Goal: Information Seeking & Learning: Understand process/instructions

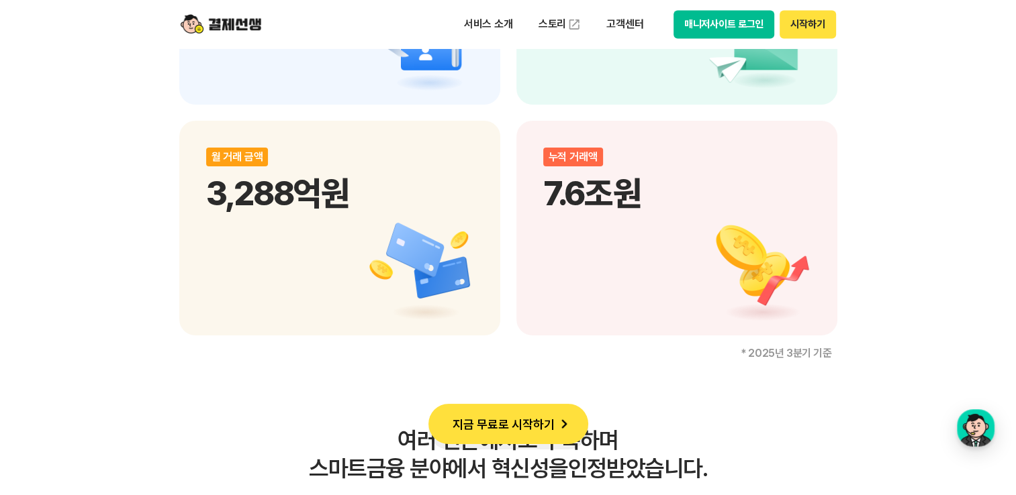
scroll to position [1947, 0]
click at [616, 30] on p "고객센터" at bounding box center [625, 24] width 56 height 24
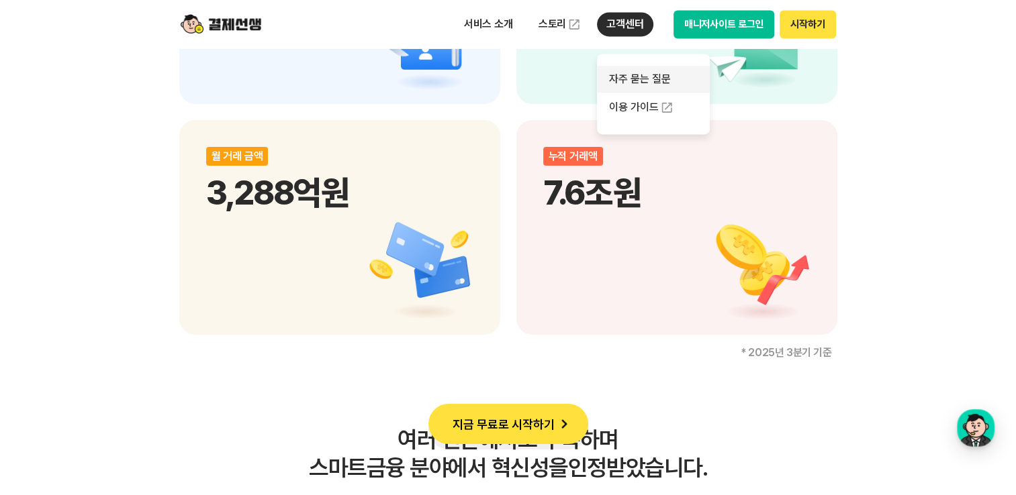
click at [641, 79] on link "자주 묻는 질문" at bounding box center [653, 79] width 113 height 27
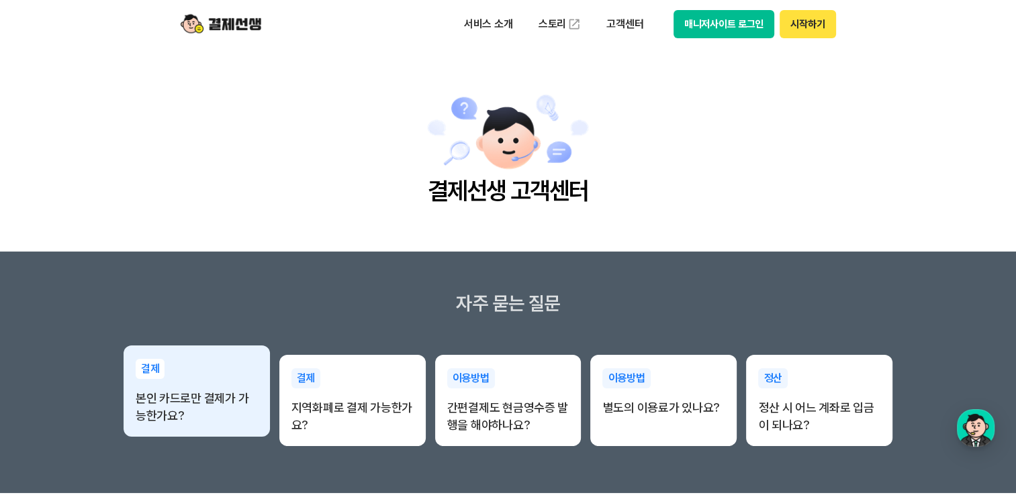
click at [249, 406] on p "본인 카드로만 결제가 가능한가요?" at bounding box center [197, 407] width 122 height 35
click at [181, 410] on p "본인 카드로만 결제가 가능한가요?" at bounding box center [197, 407] width 122 height 35
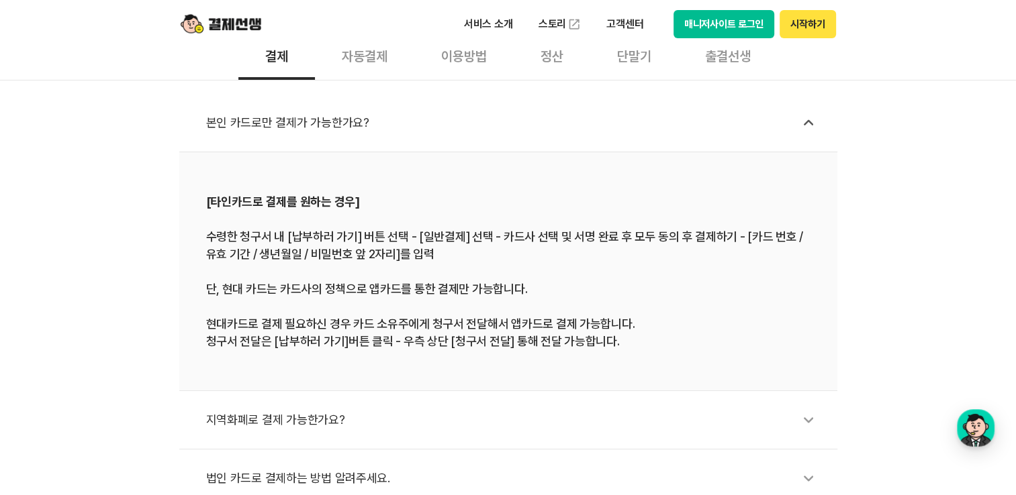
scroll to position [604, 0]
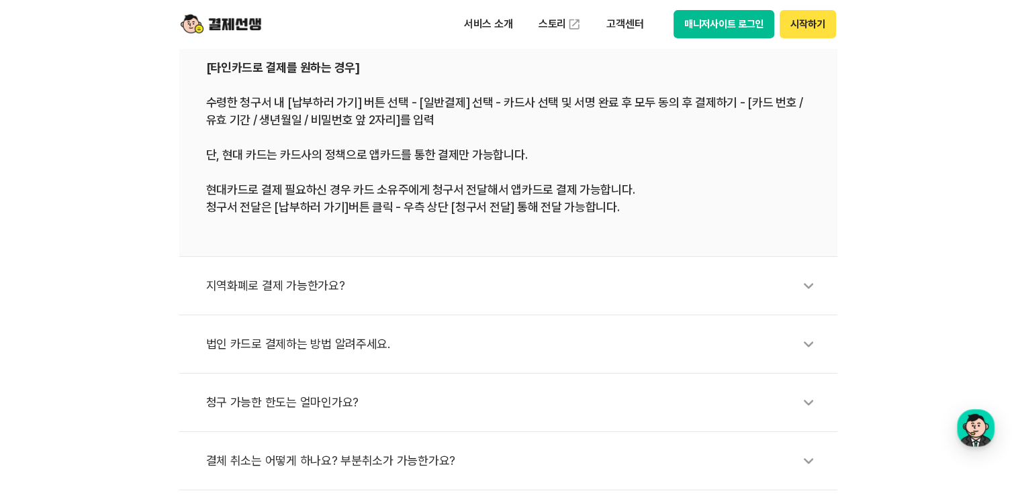
click at [354, 278] on div "지역화폐로 결제 가능한가요?" at bounding box center [515, 286] width 618 height 31
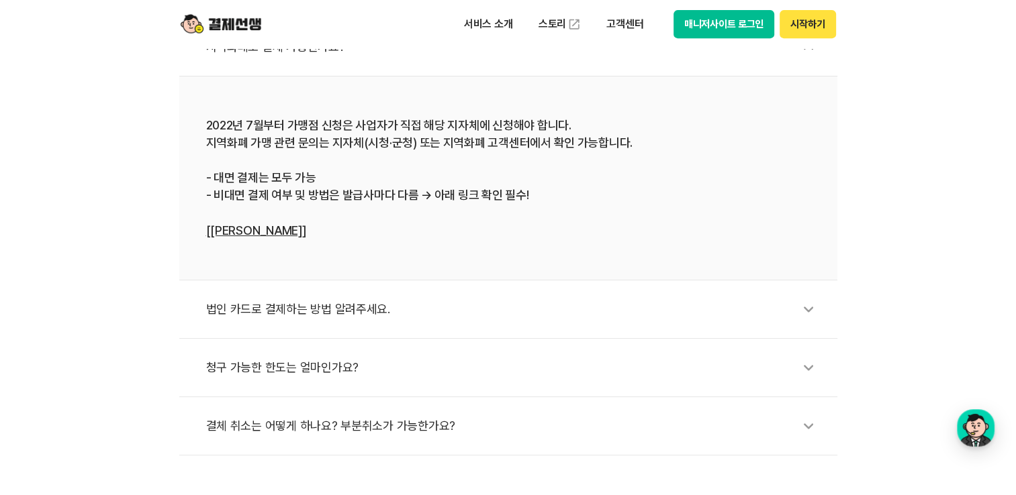
click at [269, 228] on link "[[PERSON_NAME]]" at bounding box center [256, 231] width 100 height 14
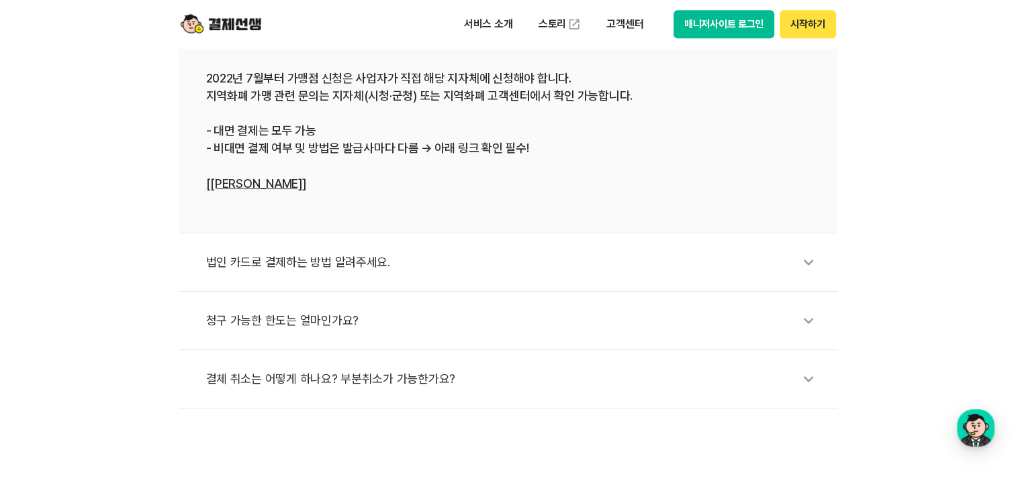
scroll to position [671, 0]
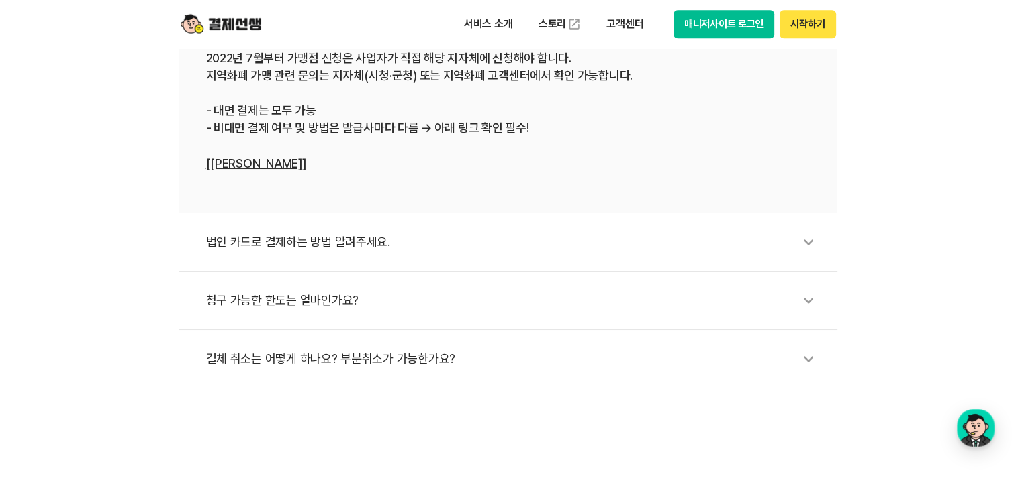
click at [301, 244] on div "법인 카드로 결제하는 방법 알려주세요." at bounding box center [515, 242] width 618 height 31
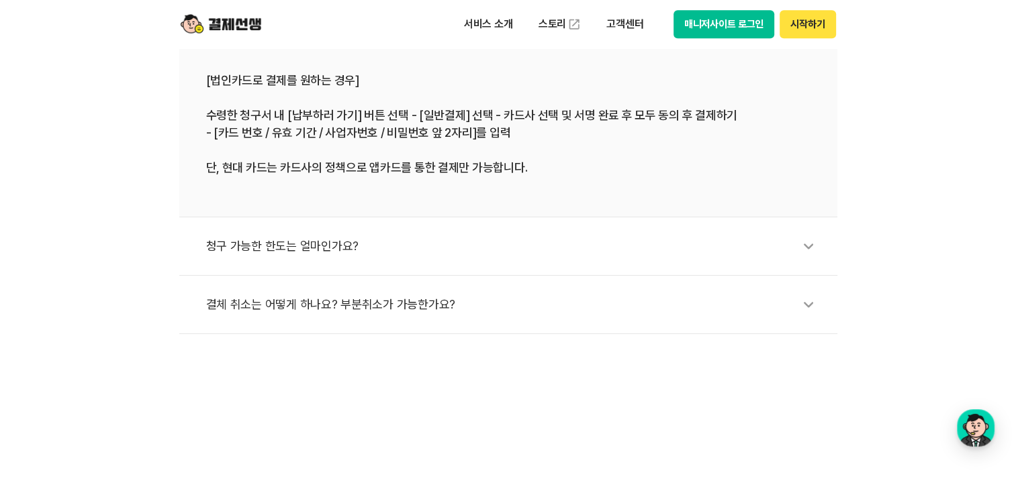
scroll to position [739, 0]
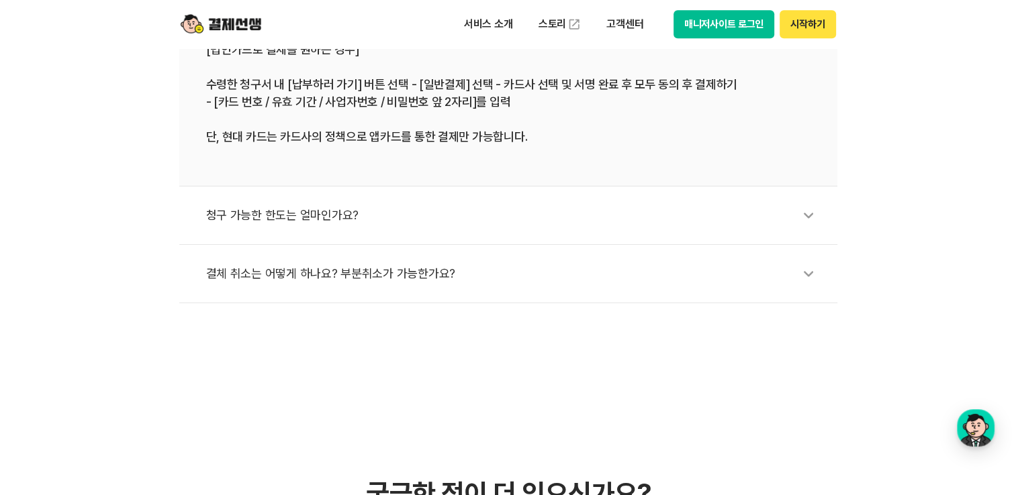
click at [297, 214] on div "청구 가능한 한도는 얼마인가요?" at bounding box center [515, 215] width 618 height 31
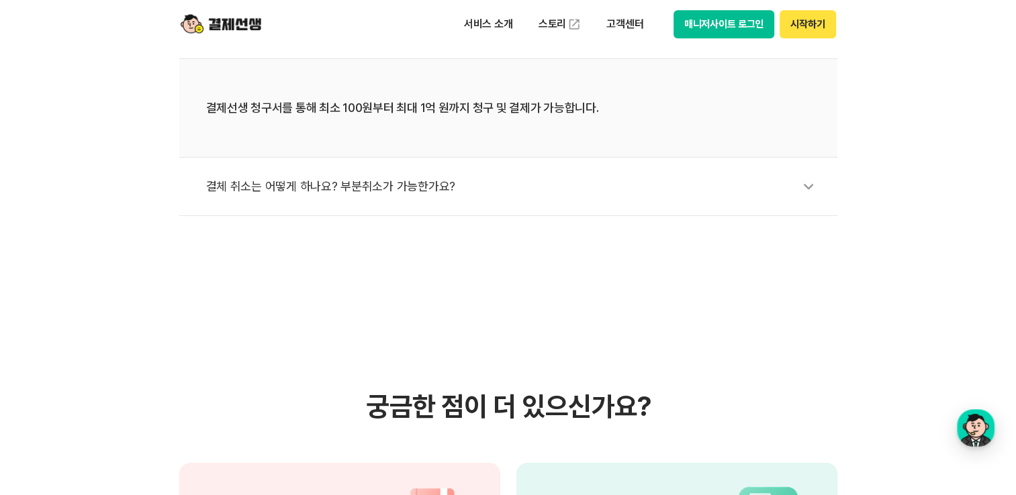
click at [341, 183] on div "결체 취소는 어떻게 하나요? 부분취소가 가능한가요?" at bounding box center [515, 186] width 618 height 31
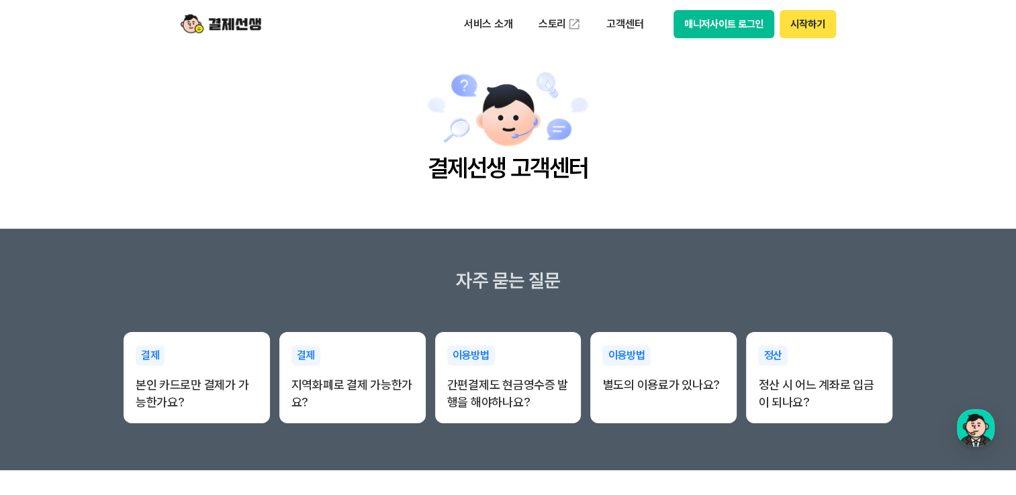
scroll to position [0, 0]
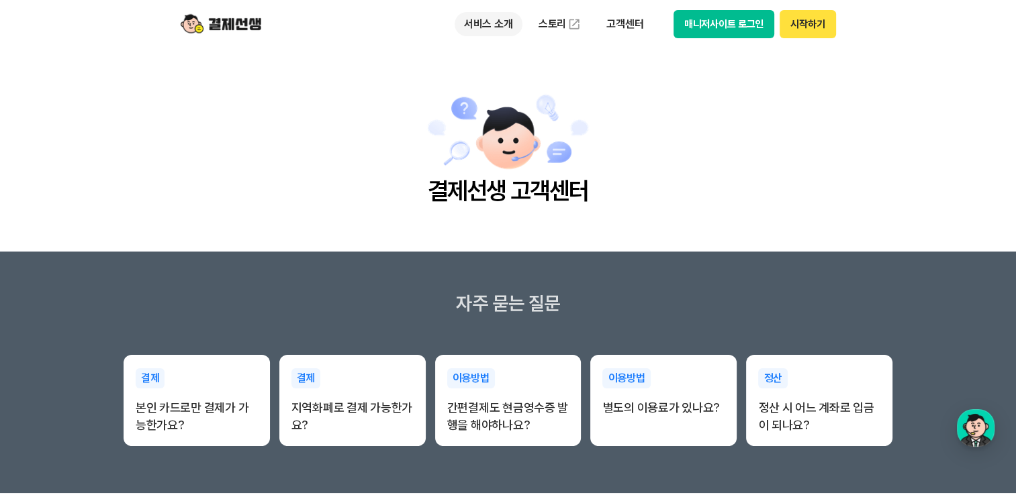
click at [486, 26] on p "서비스 소개" at bounding box center [489, 24] width 68 height 24
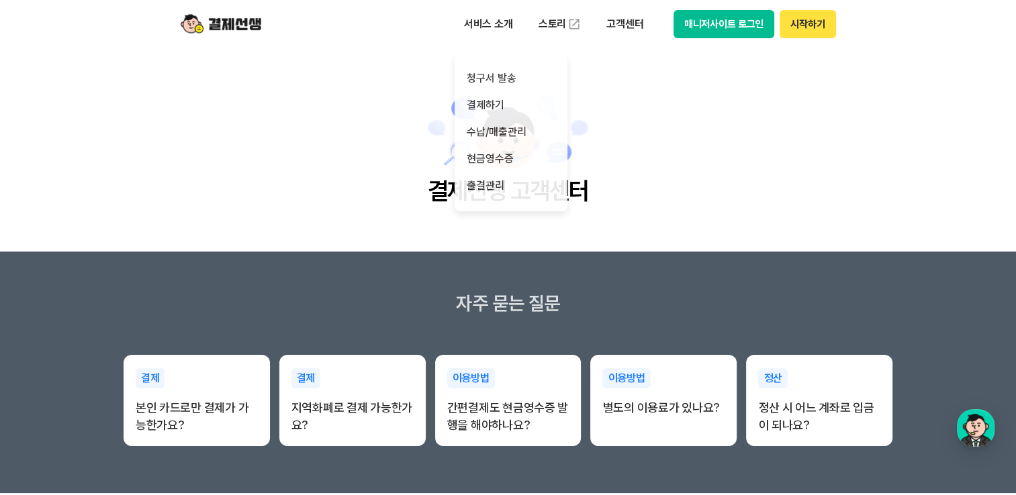
click at [800, 21] on button "시작하기" at bounding box center [807, 24] width 56 height 28
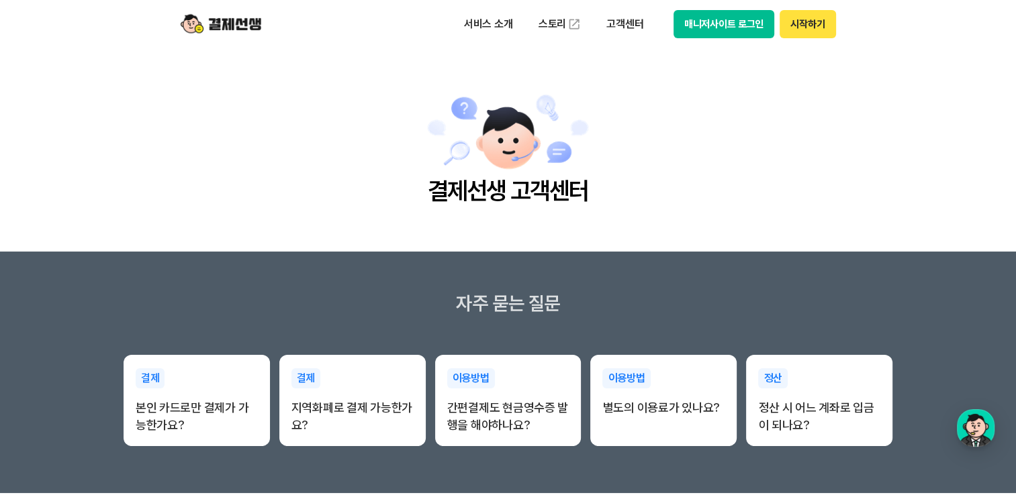
click at [752, 28] on button "매니저사이트 로그인" at bounding box center [723, 24] width 101 height 28
